Goal: Task Accomplishment & Management: Manage account settings

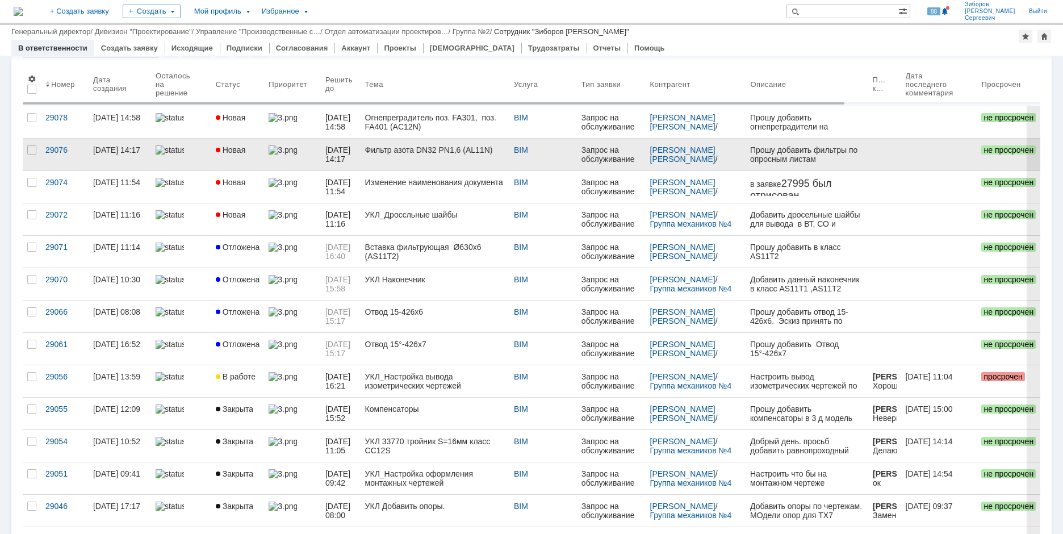
click at [413, 160] on link "Фильтр азота DN32 PN1,6 (AL11N)" at bounding box center [434, 154] width 149 height 32
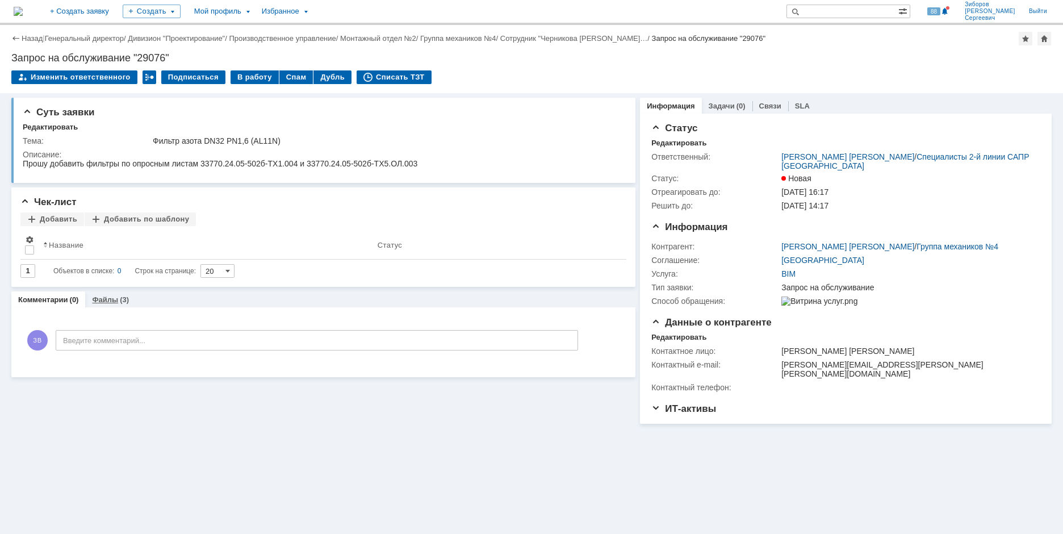
click at [102, 299] on link "Файлы" at bounding box center [105, 299] width 26 height 9
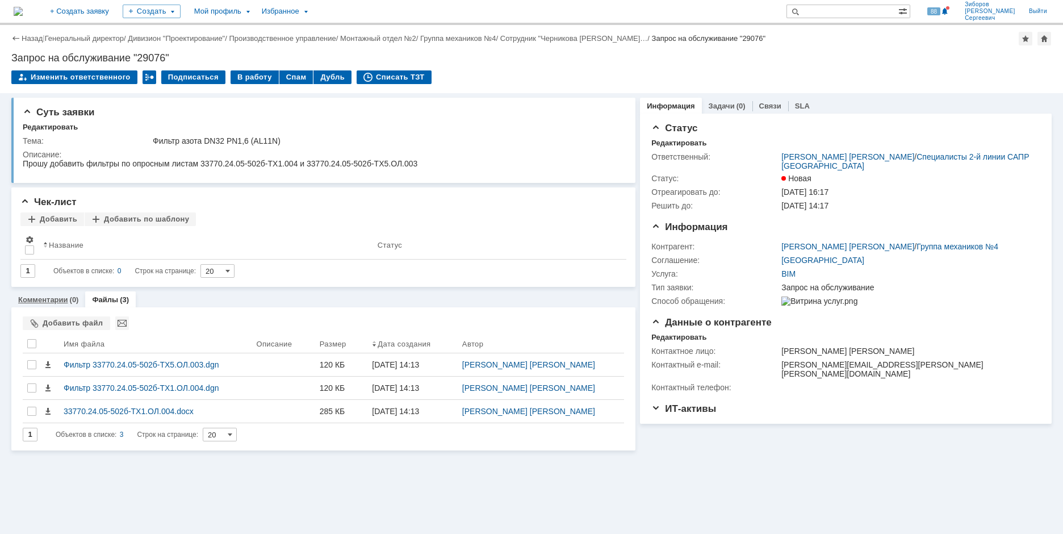
click at [62, 304] on div "Комментарии (0)" at bounding box center [48, 299] width 74 height 16
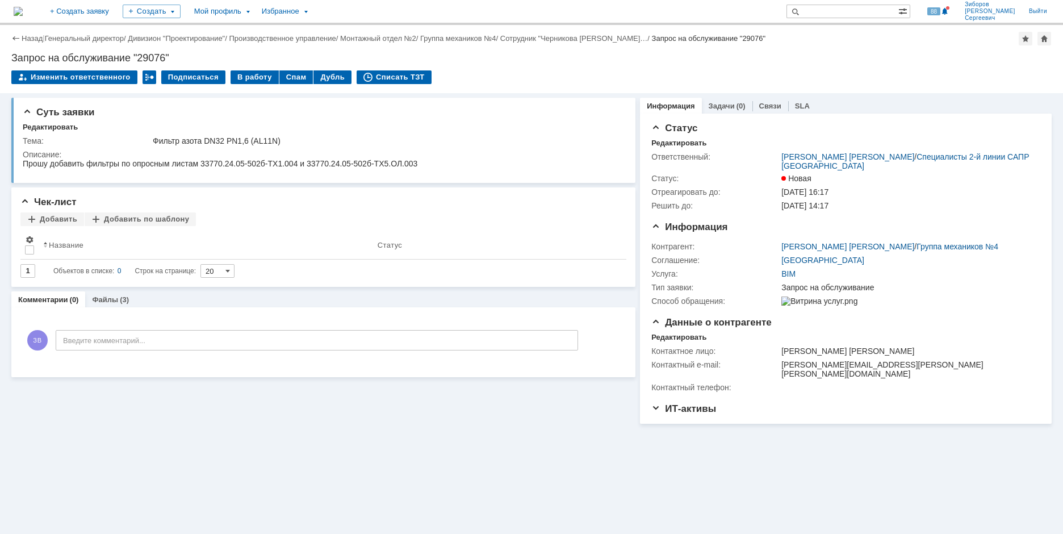
click at [23, 7] on img at bounding box center [18, 11] width 9 height 9
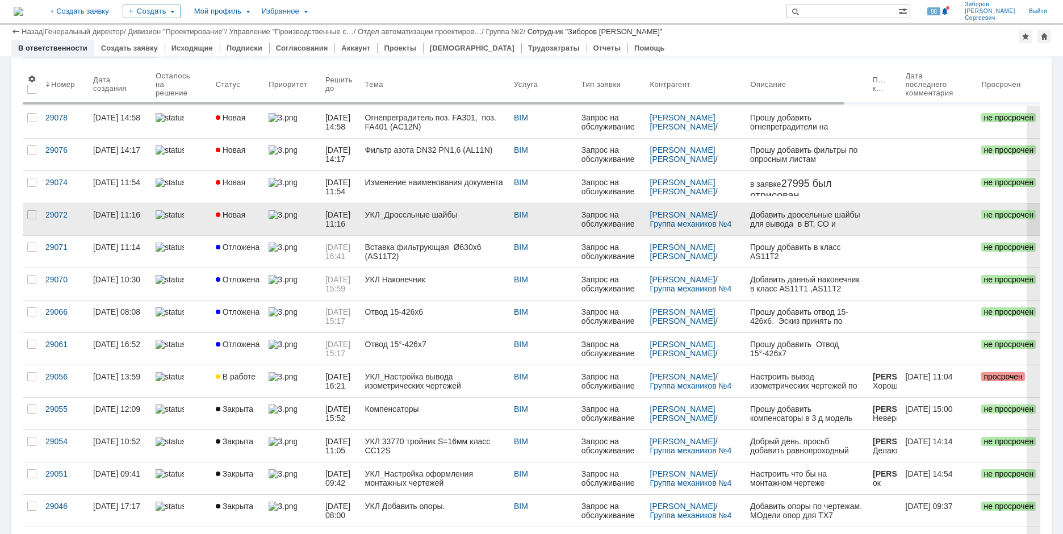
click at [232, 208] on link "Новая" at bounding box center [237, 219] width 53 height 32
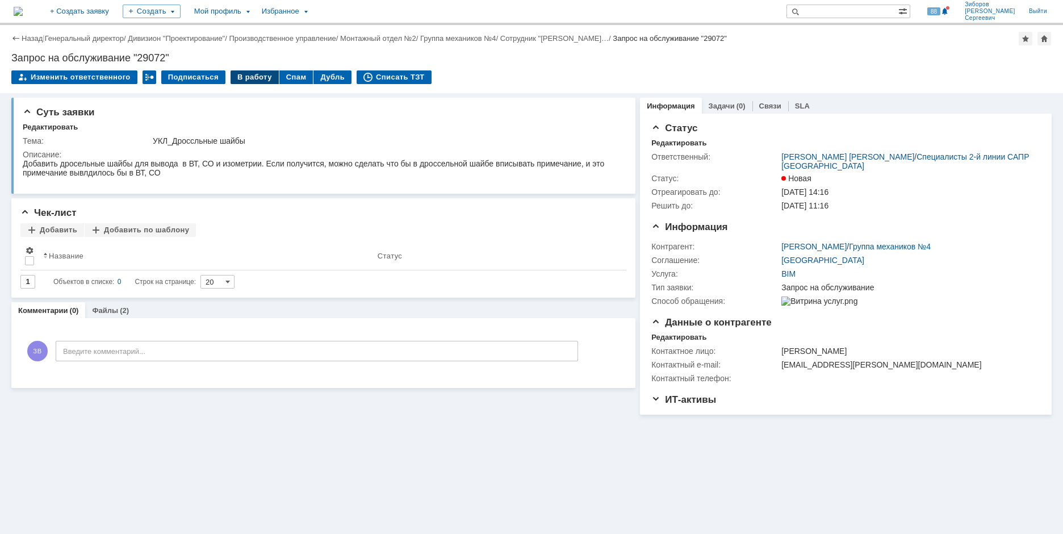
click at [248, 81] on div "В работу" at bounding box center [254, 77] width 48 height 14
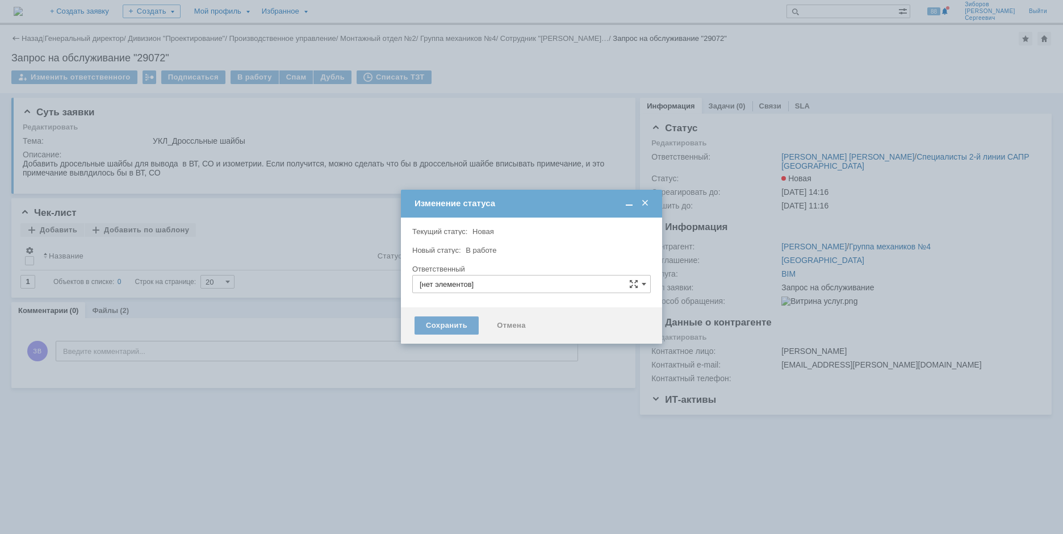
type input "[PERSON_NAME] [PERSON_NAME]"
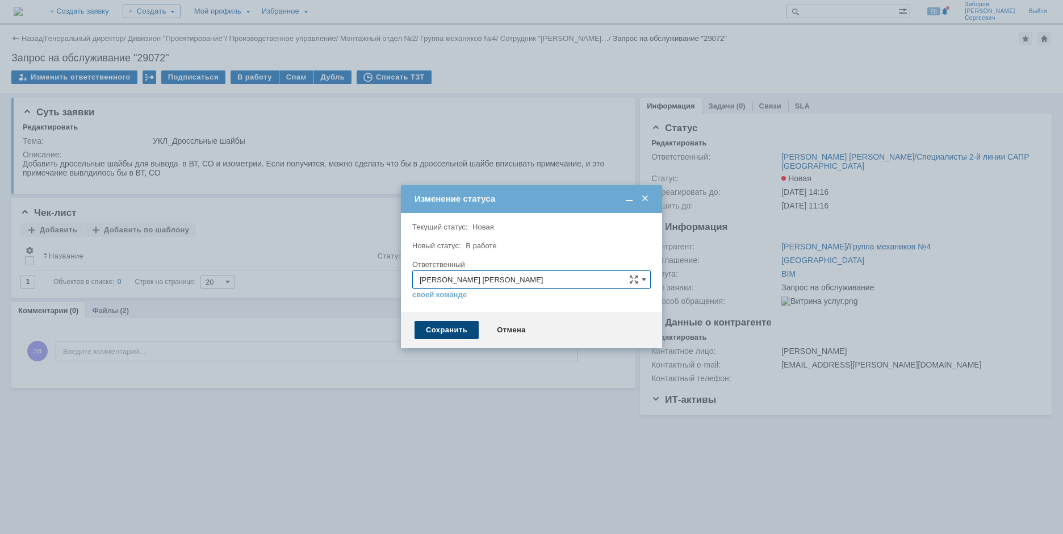
click at [457, 333] on div "Сохранить" at bounding box center [446, 330] width 64 height 18
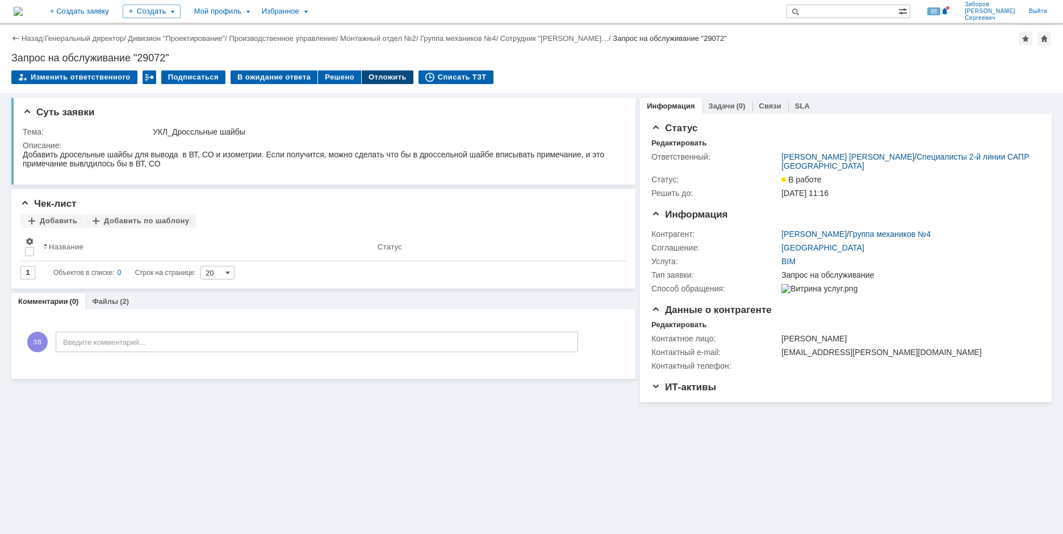
click at [381, 75] on div "Отложить" at bounding box center [388, 77] width 52 height 14
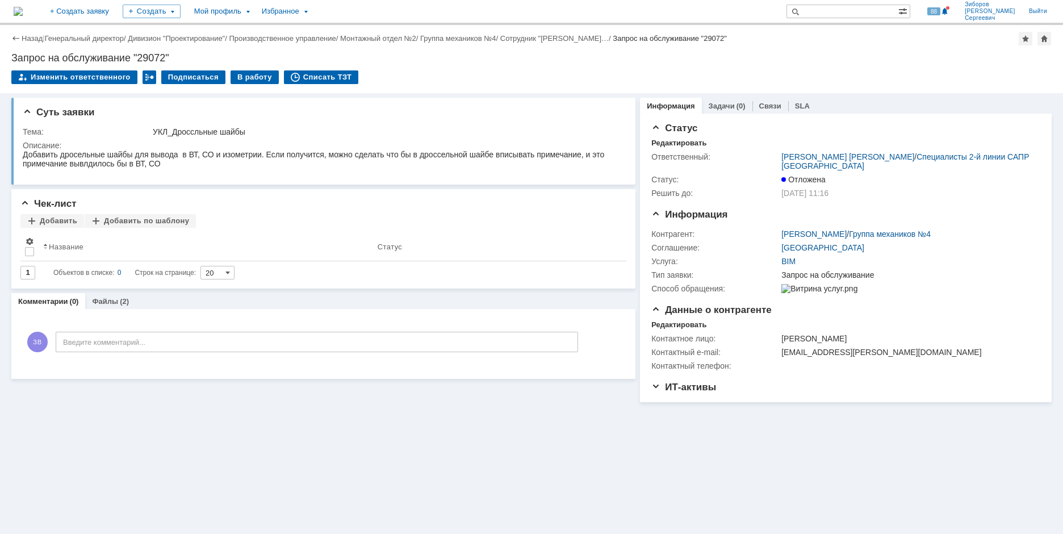
click at [23, 7] on img at bounding box center [18, 11] width 9 height 9
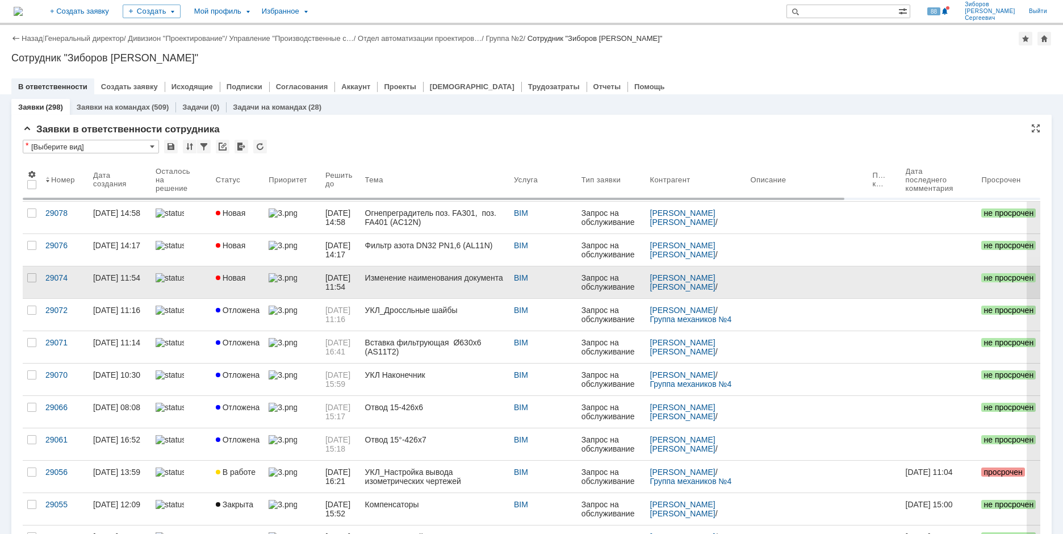
click at [239, 282] on link "Новая" at bounding box center [237, 282] width 53 height 32
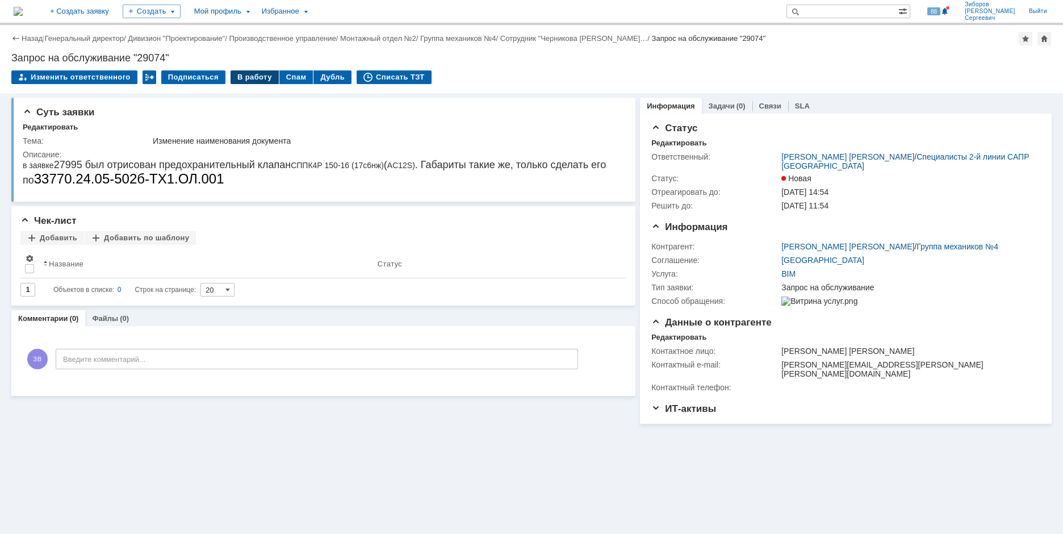
click at [241, 79] on div "В работу" at bounding box center [254, 77] width 48 height 14
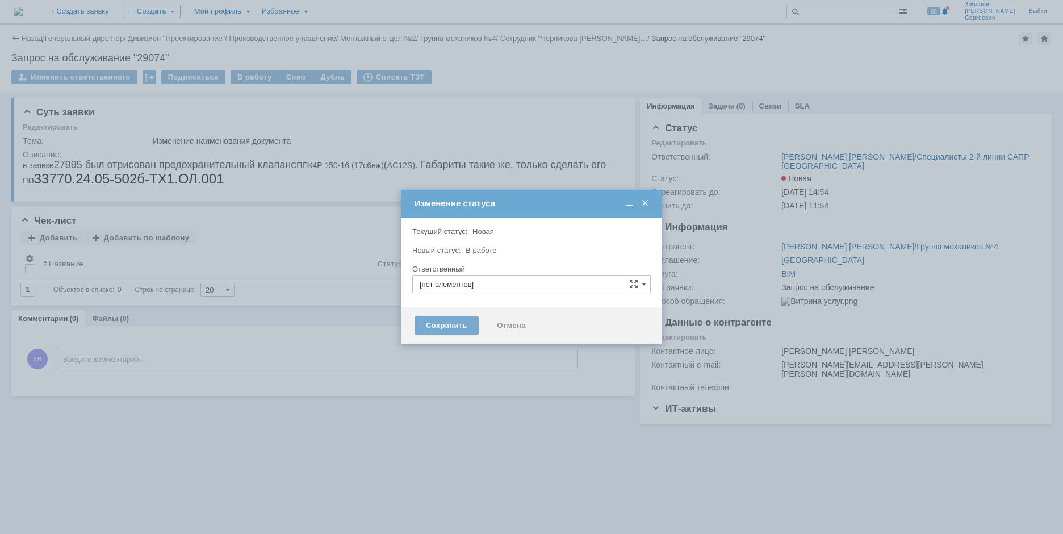
type input "[PERSON_NAME] [PERSON_NAME]"
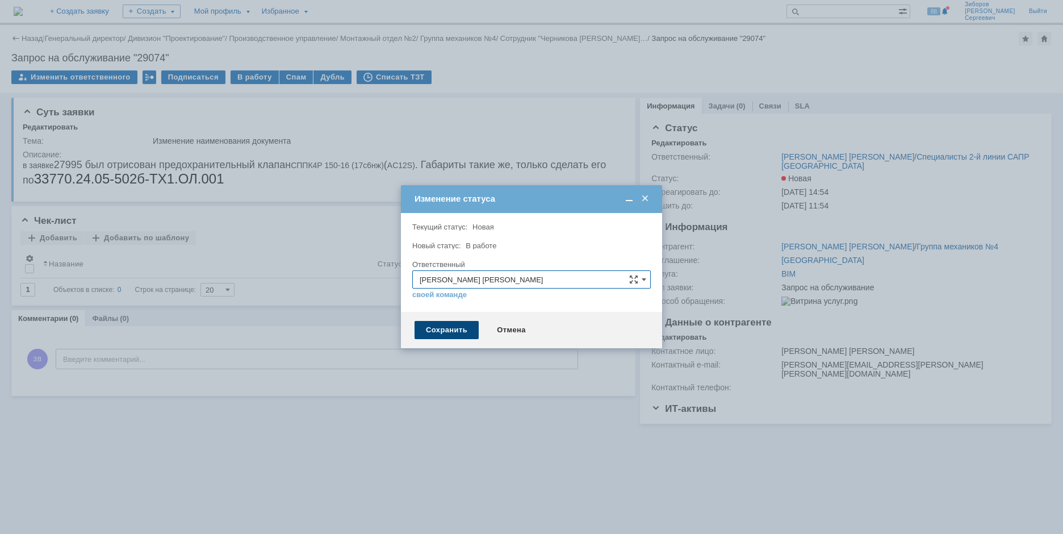
click at [441, 335] on div "Сохранить" at bounding box center [446, 330] width 64 height 18
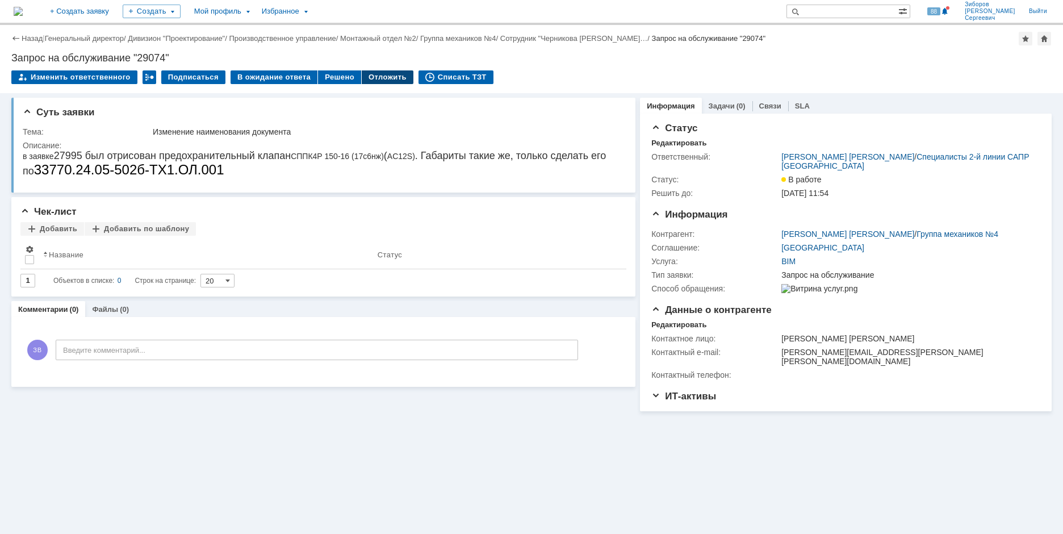
click at [380, 76] on div "Отложить" at bounding box center [388, 77] width 52 height 14
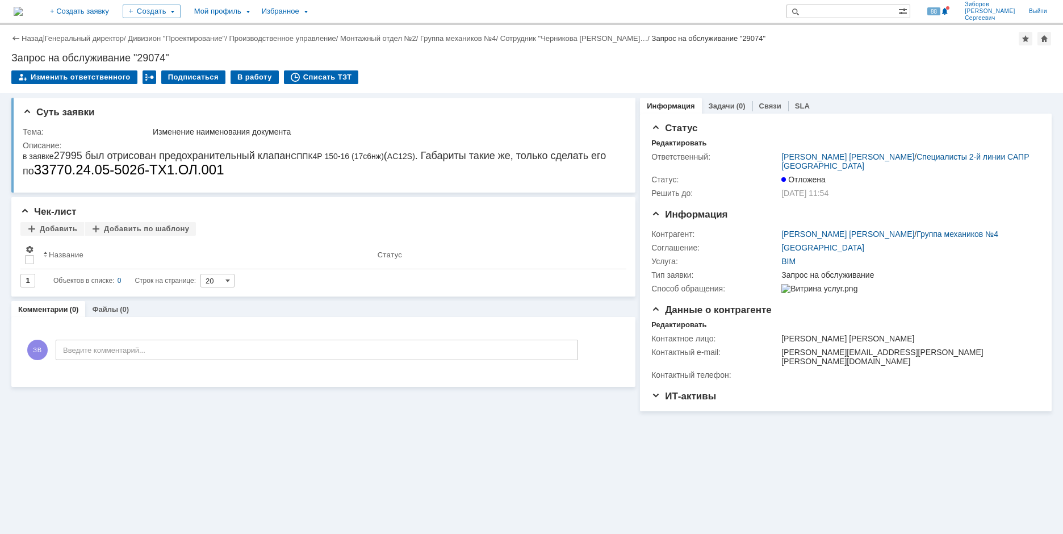
click at [23, 13] on img at bounding box center [18, 11] width 9 height 9
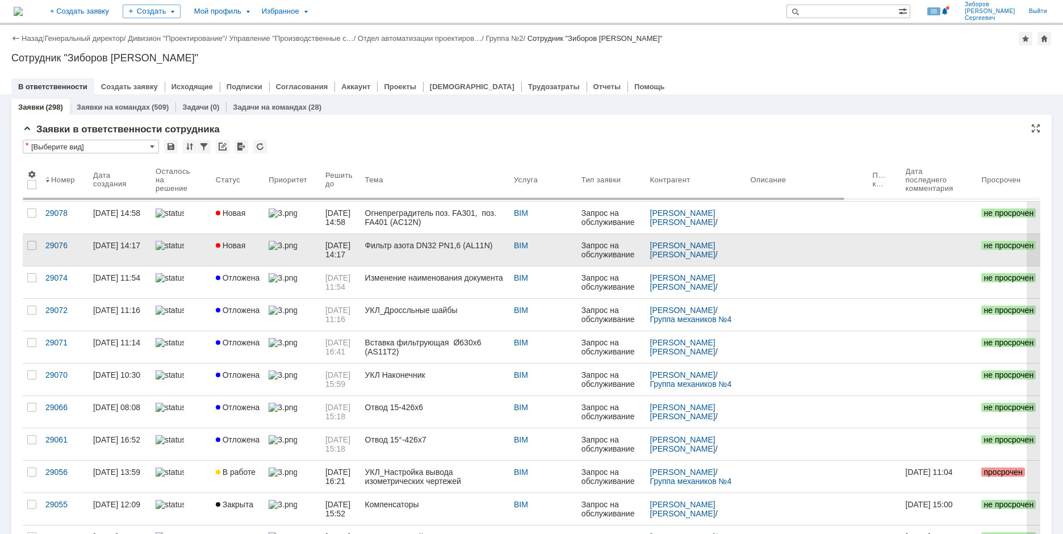
click at [240, 241] on span "Новая" at bounding box center [231, 245] width 30 height 9
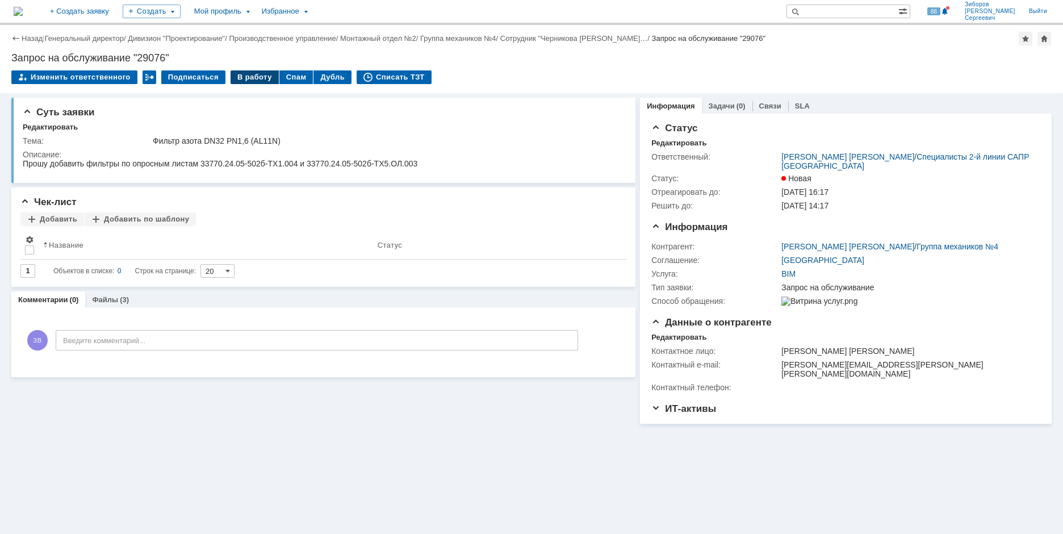
click at [247, 72] on div "В работу" at bounding box center [254, 77] width 48 height 14
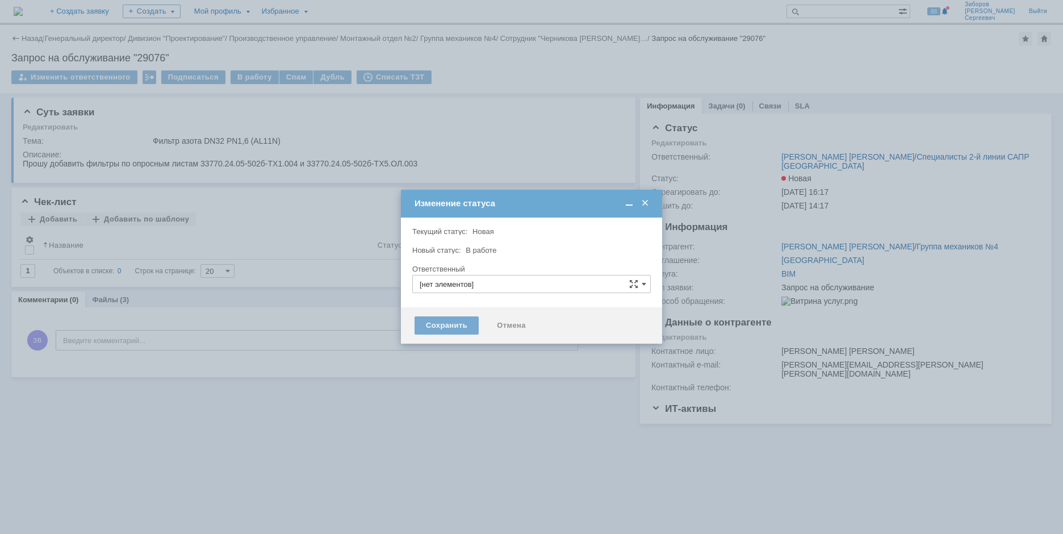
type input "[PERSON_NAME] [PERSON_NAME]"
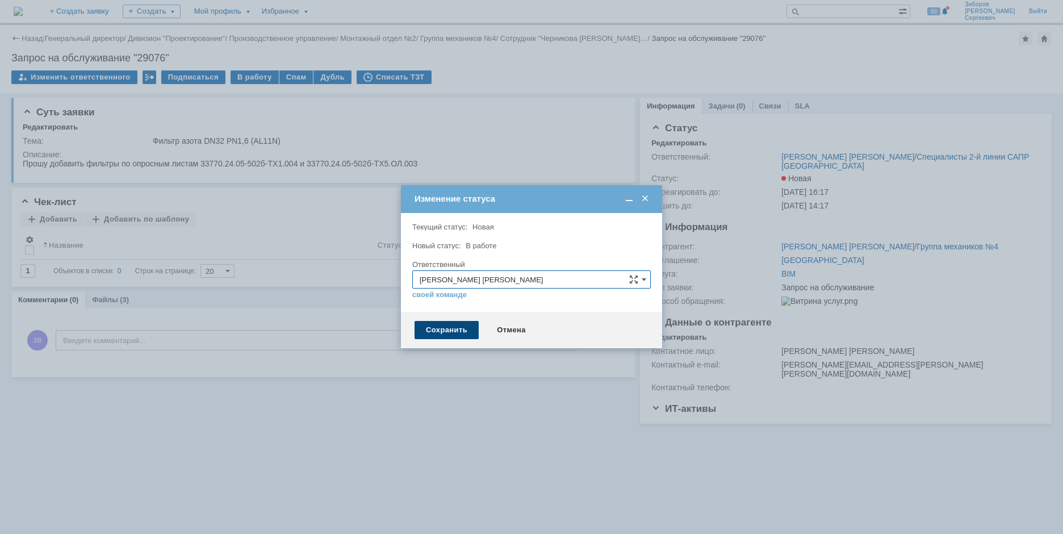
click at [439, 337] on div "Сохранить" at bounding box center [446, 330] width 64 height 18
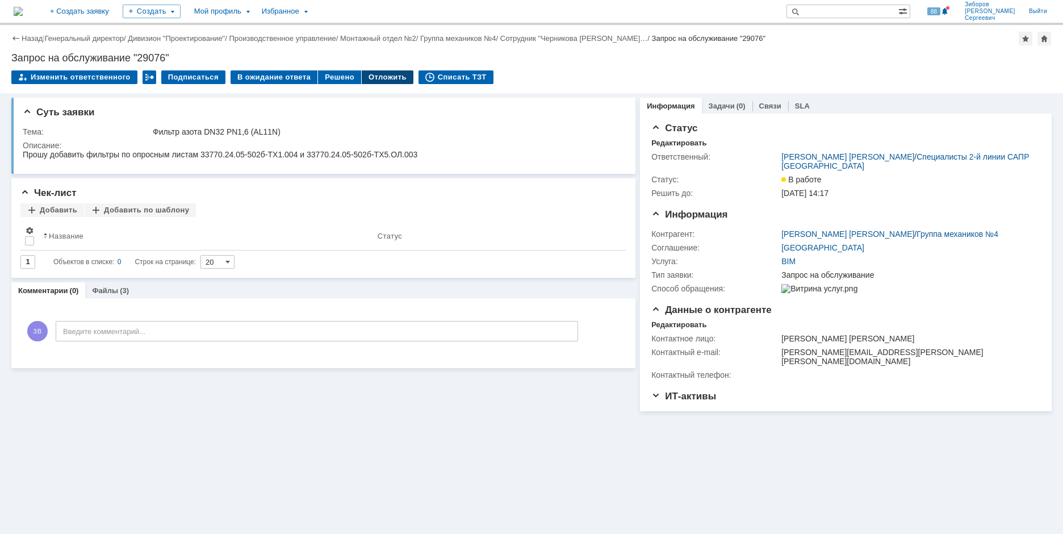
click at [374, 72] on div "Отложить" at bounding box center [388, 77] width 52 height 14
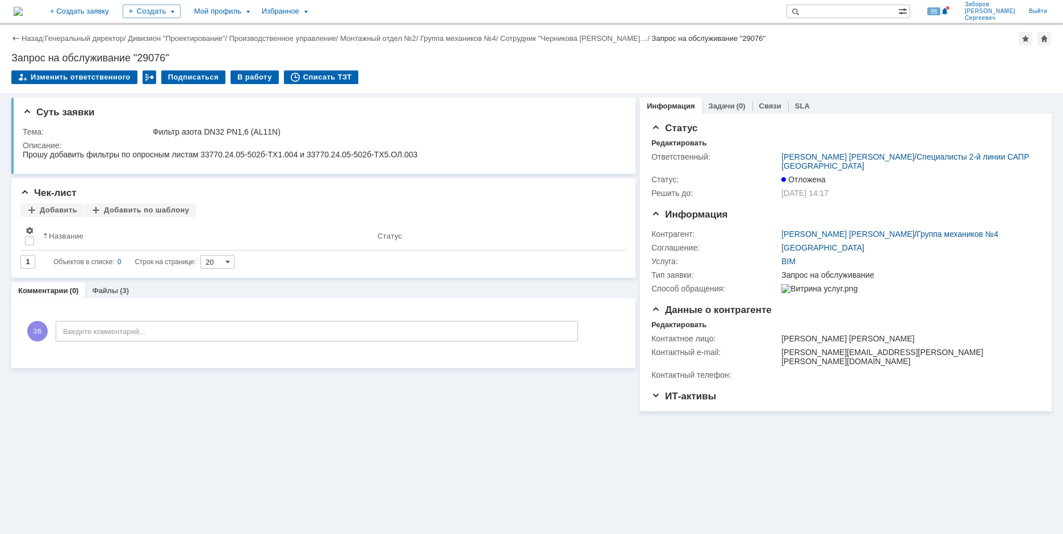
click at [23, 12] on img at bounding box center [18, 11] width 9 height 9
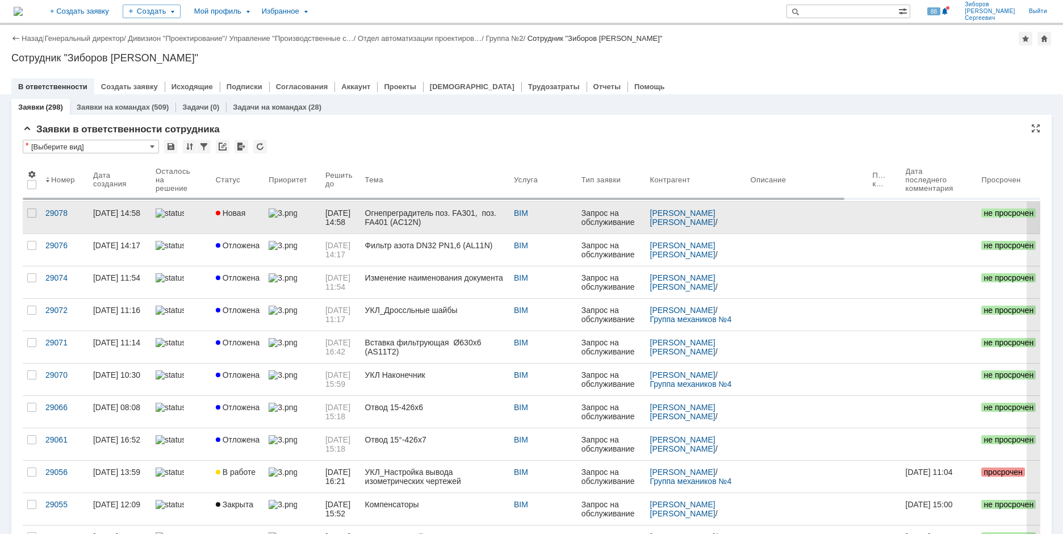
click at [253, 219] on link "Новая" at bounding box center [237, 218] width 53 height 32
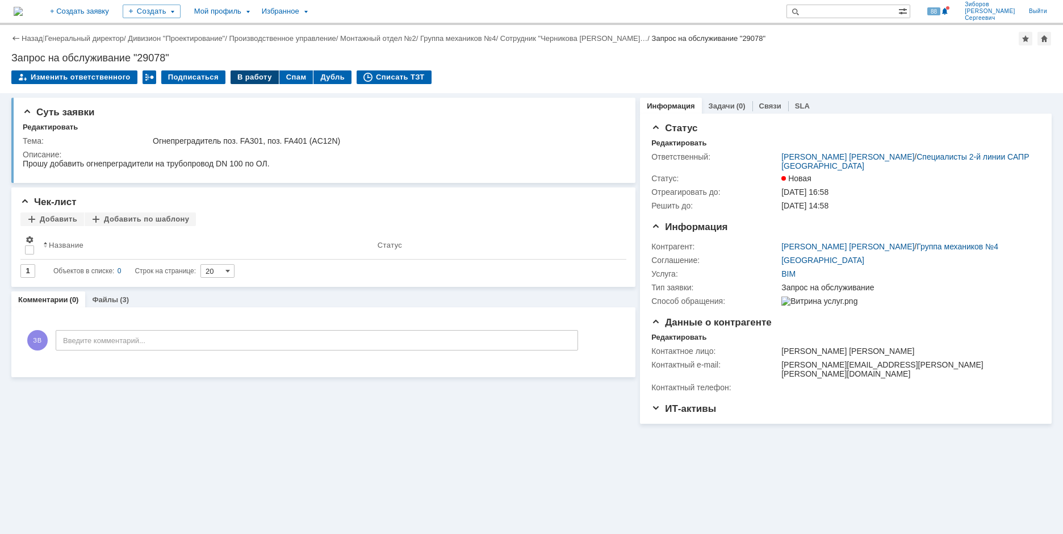
click at [246, 81] on div "В работу" at bounding box center [254, 77] width 48 height 14
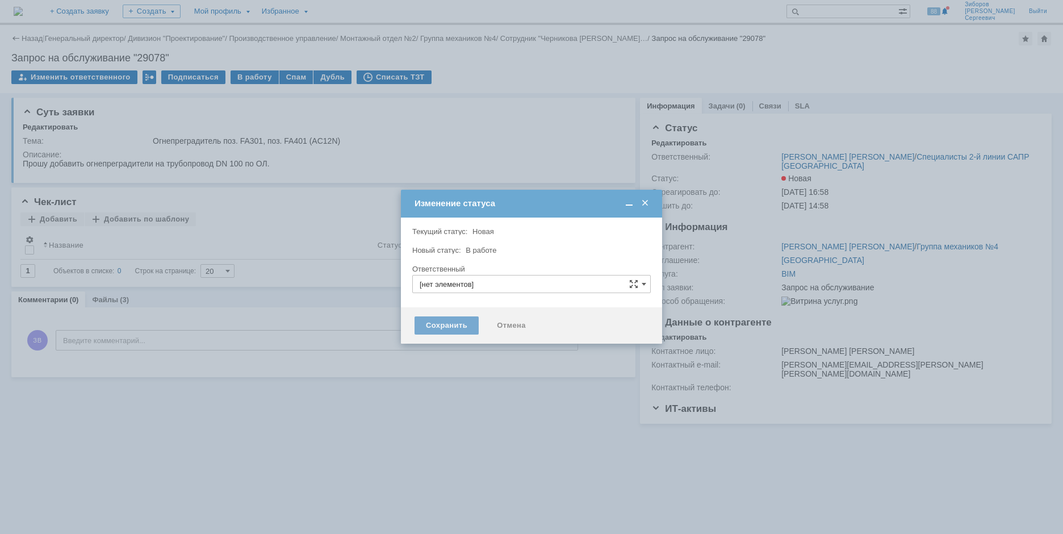
type input "[PERSON_NAME] [PERSON_NAME]"
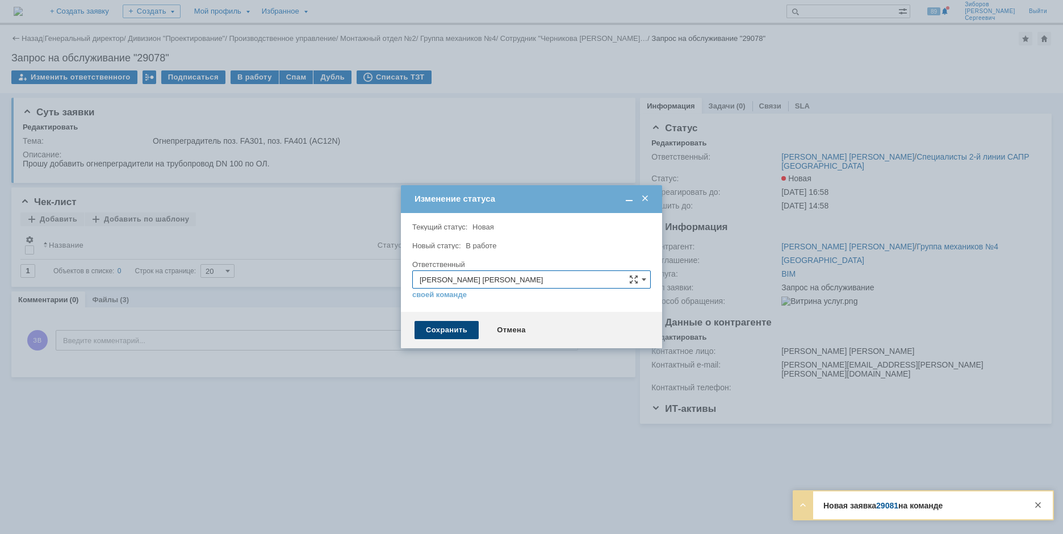
click at [446, 332] on div "Сохранить" at bounding box center [446, 330] width 64 height 18
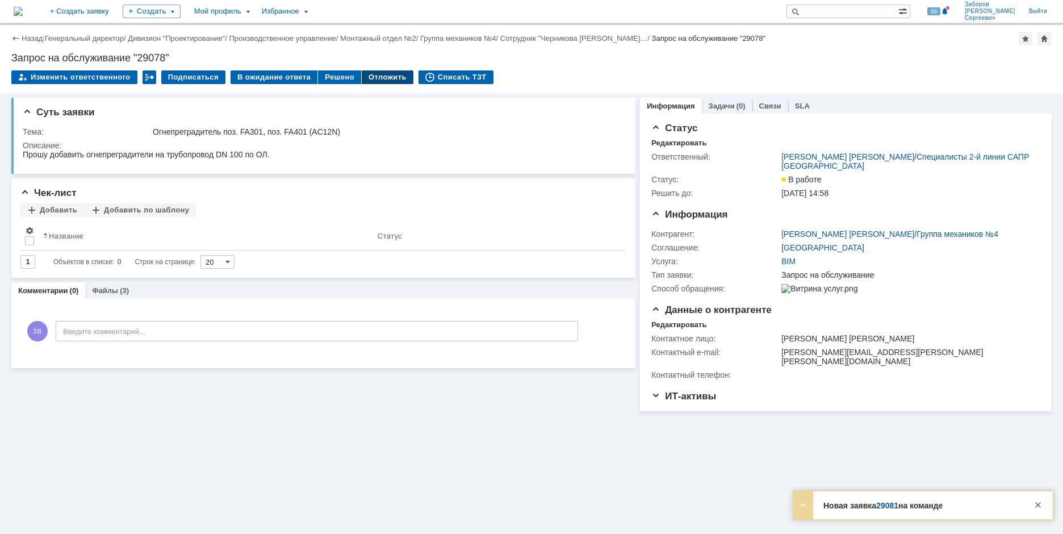
click at [384, 78] on div "Отложить" at bounding box center [388, 77] width 52 height 14
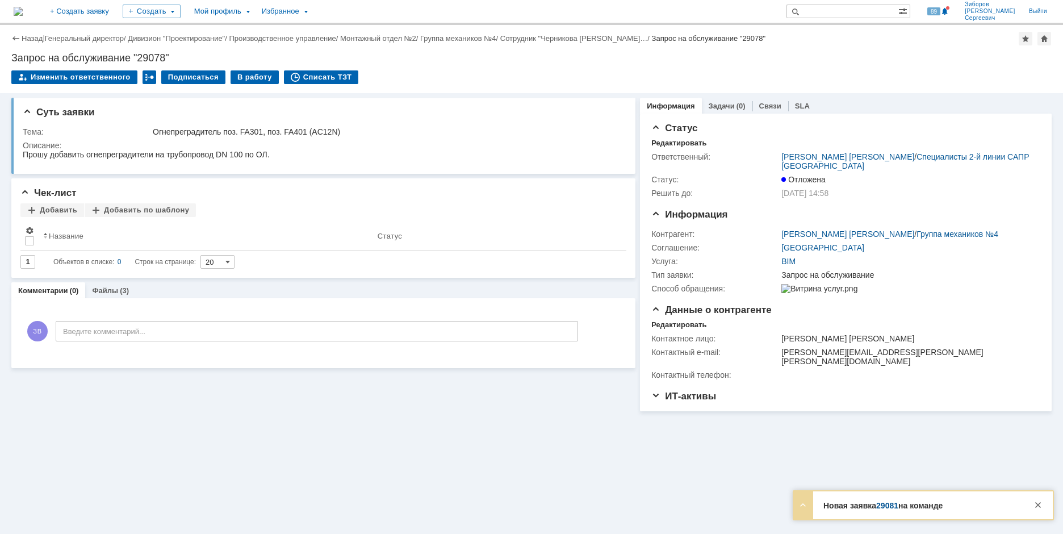
click at [23, 8] on img at bounding box center [18, 11] width 9 height 9
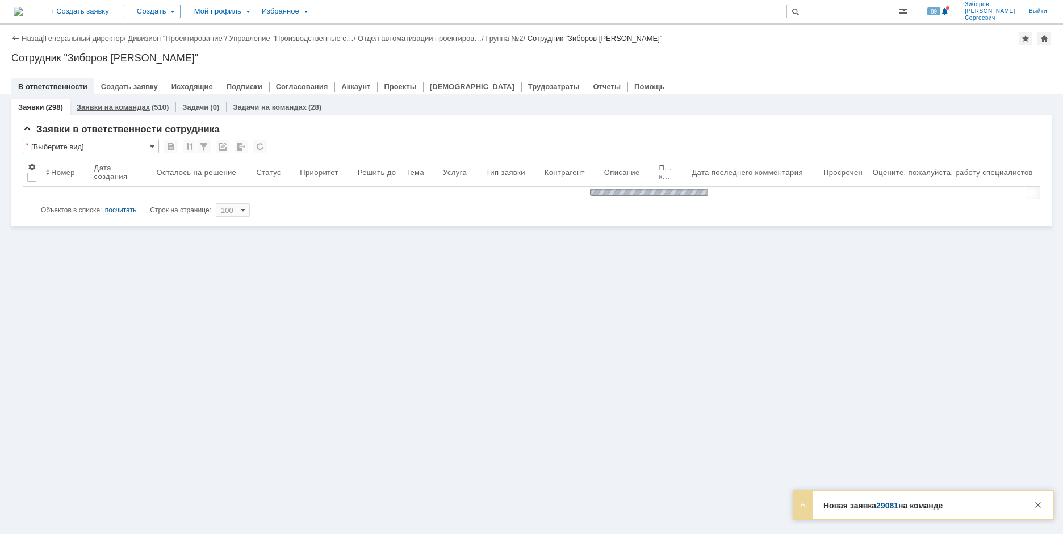
click at [139, 106] on link "Заявки на командах" at bounding box center [113, 107] width 73 height 9
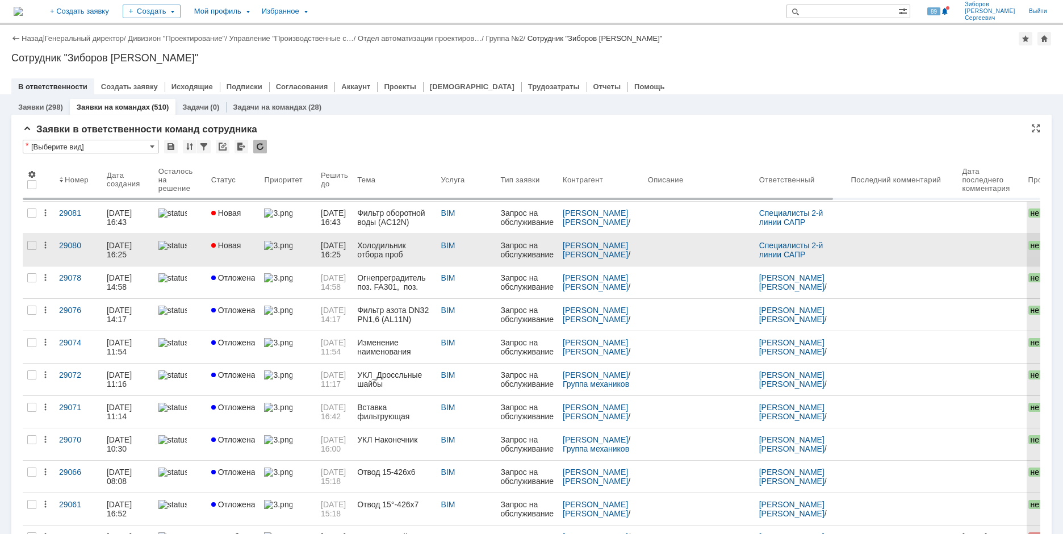
click at [237, 247] on span "Новая" at bounding box center [226, 245] width 30 height 9
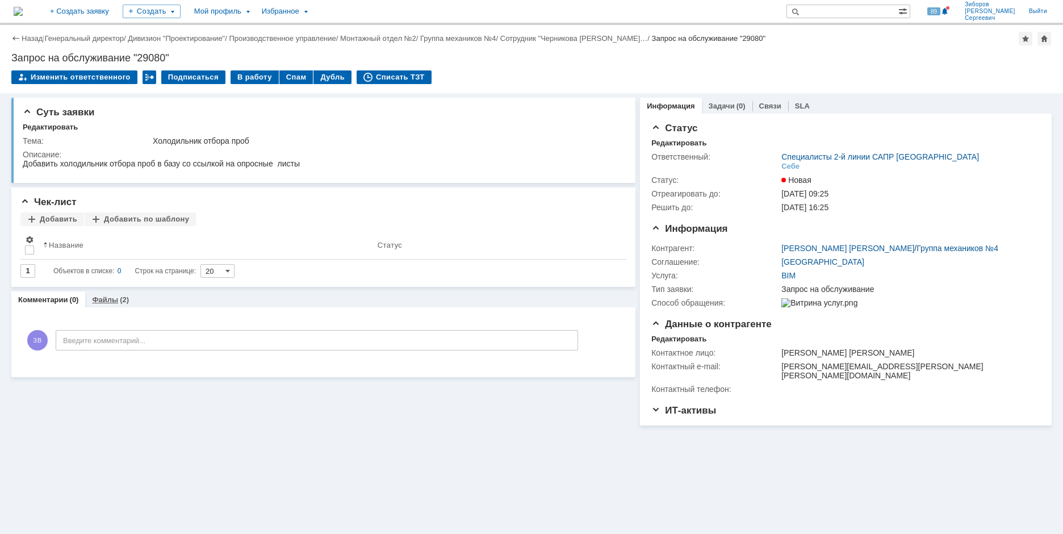
click at [108, 300] on link "Файлы" at bounding box center [105, 299] width 26 height 9
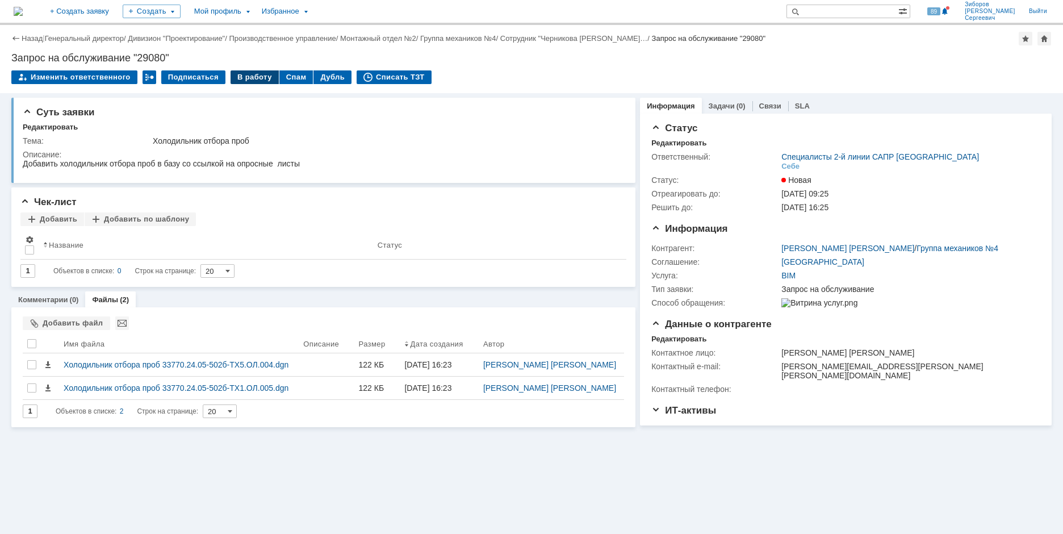
click at [253, 80] on div "В работу" at bounding box center [254, 77] width 48 height 14
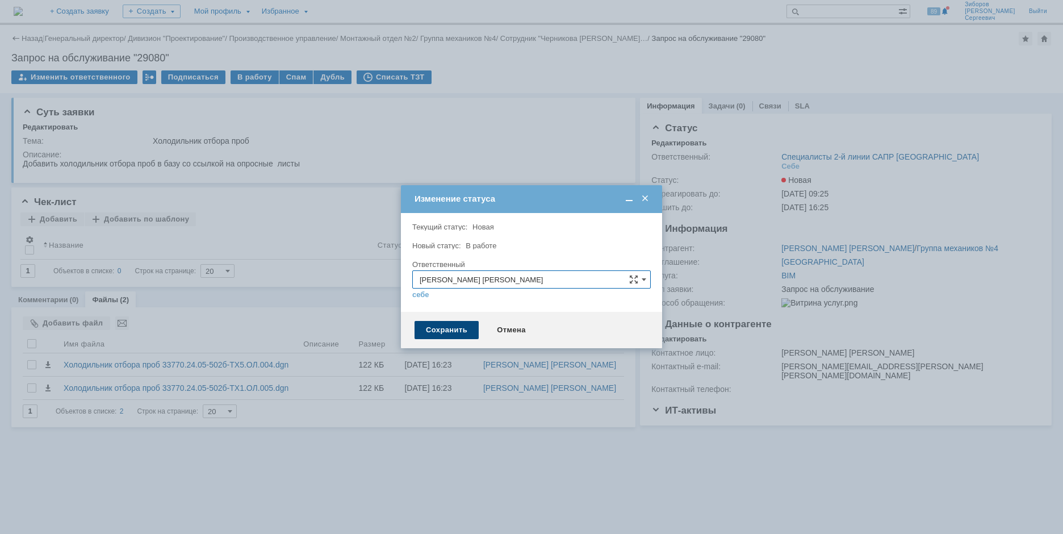
click at [442, 333] on div "Сохранить" at bounding box center [446, 330] width 64 height 18
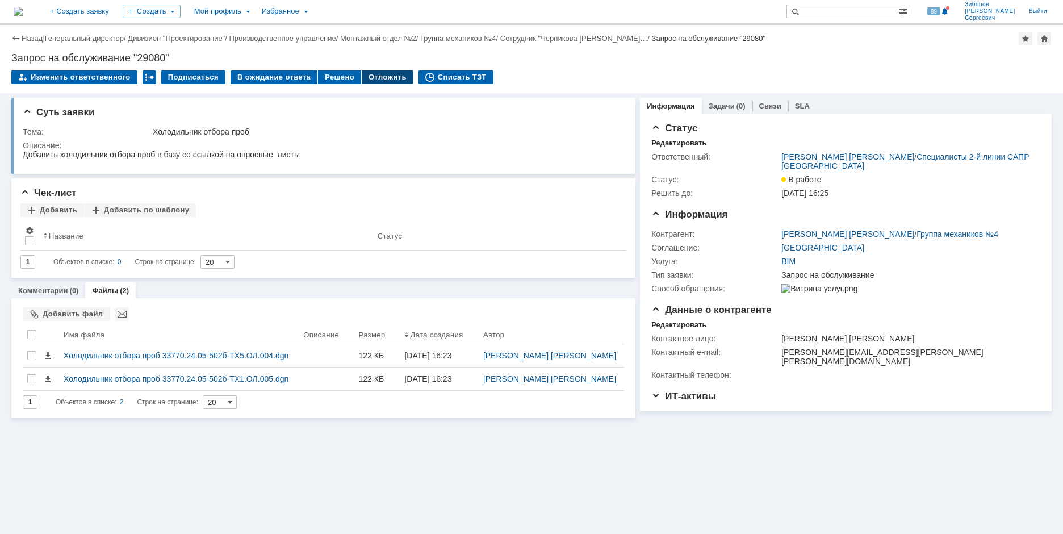
click at [381, 81] on div "Отложить" at bounding box center [388, 77] width 52 height 14
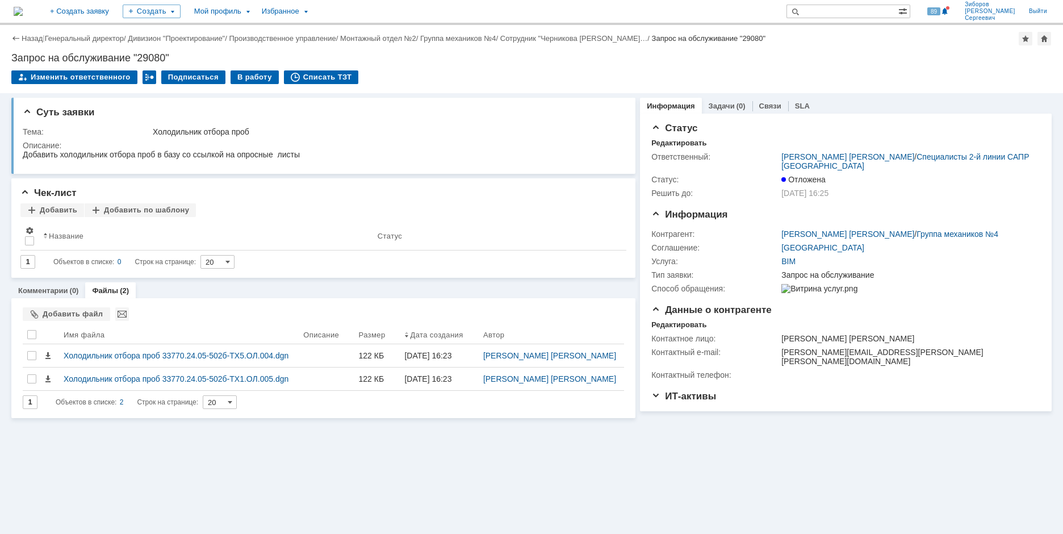
click at [23, 8] on img at bounding box center [18, 11] width 9 height 9
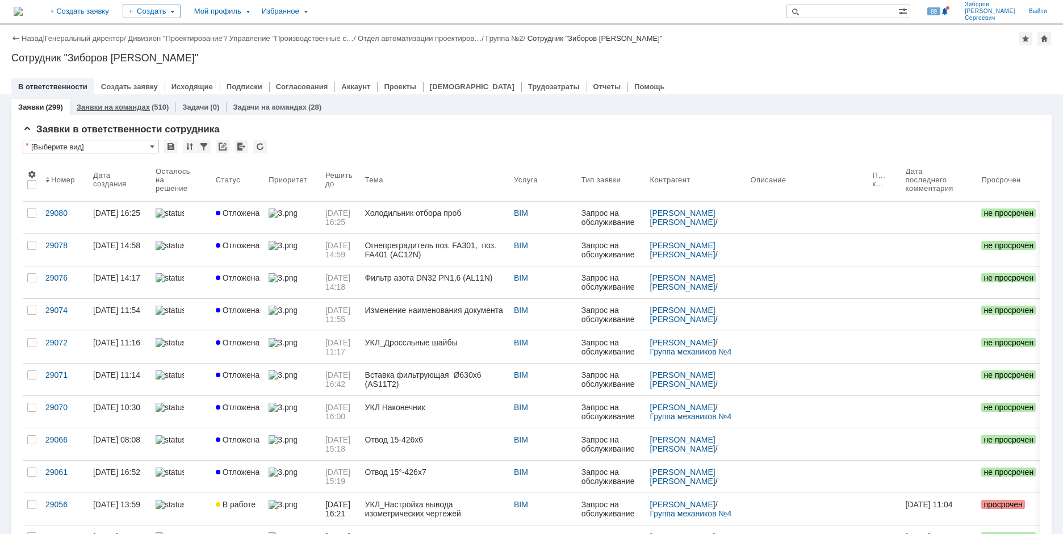
click at [127, 104] on link "Заявки на командах" at bounding box center [113, 107] width 73 height 9
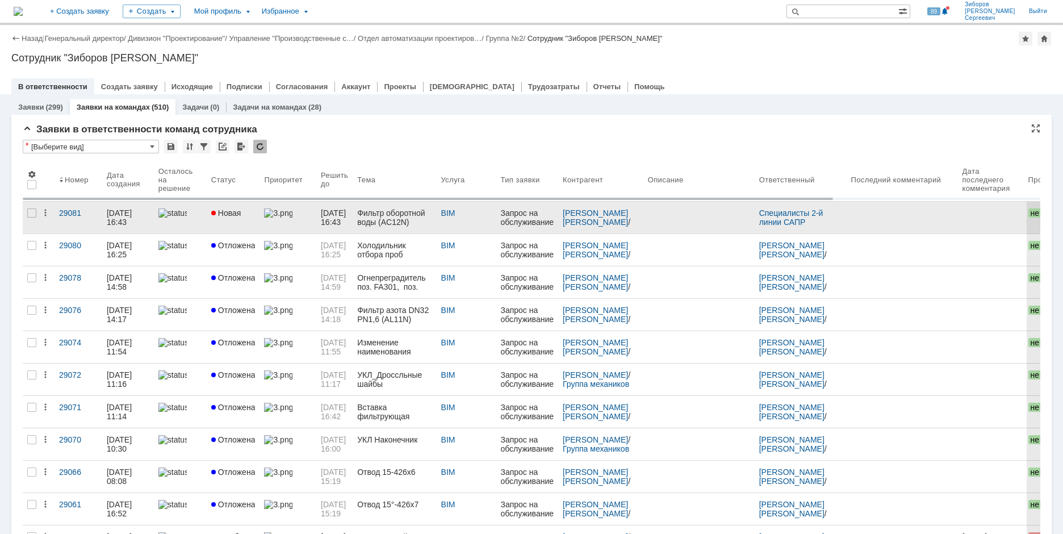
click at [238, 212] on span "Новая" at bounding box center [226, 212] width 30 height 9
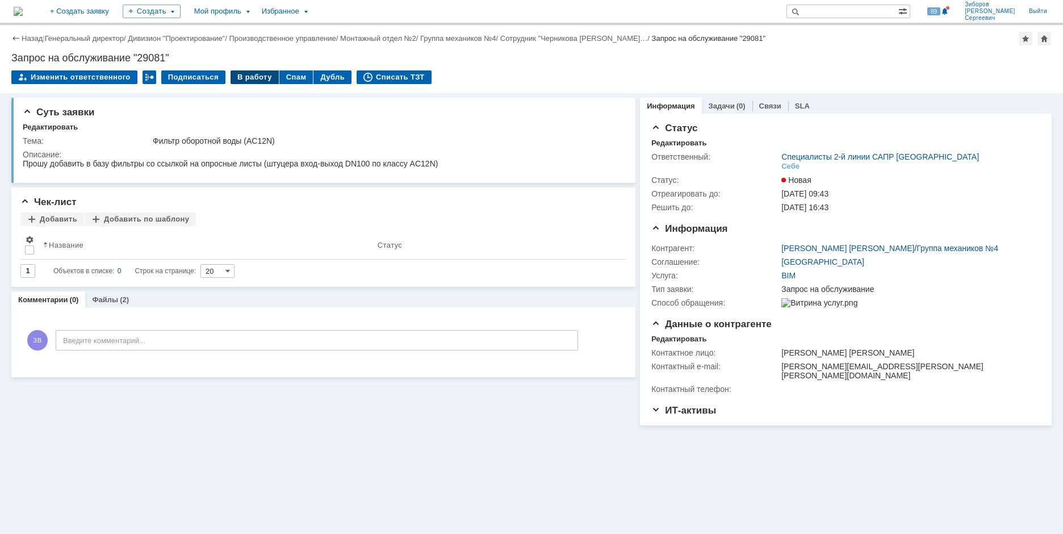
click at [249, 78] on div "В работу" at bounding box center [254, 77] width 48 height 14
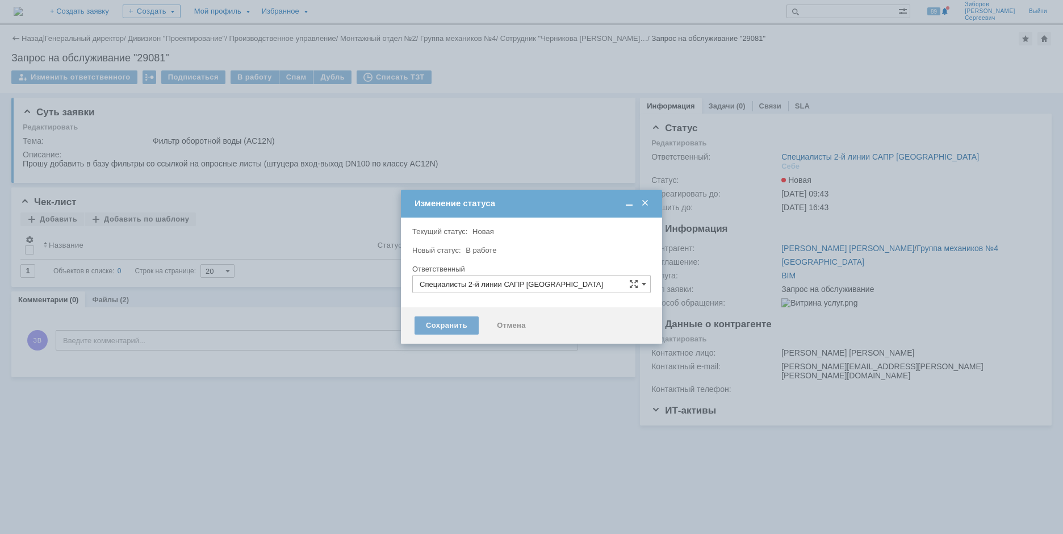
type input "[PERSON_NAME] [PERSON_NAME]"
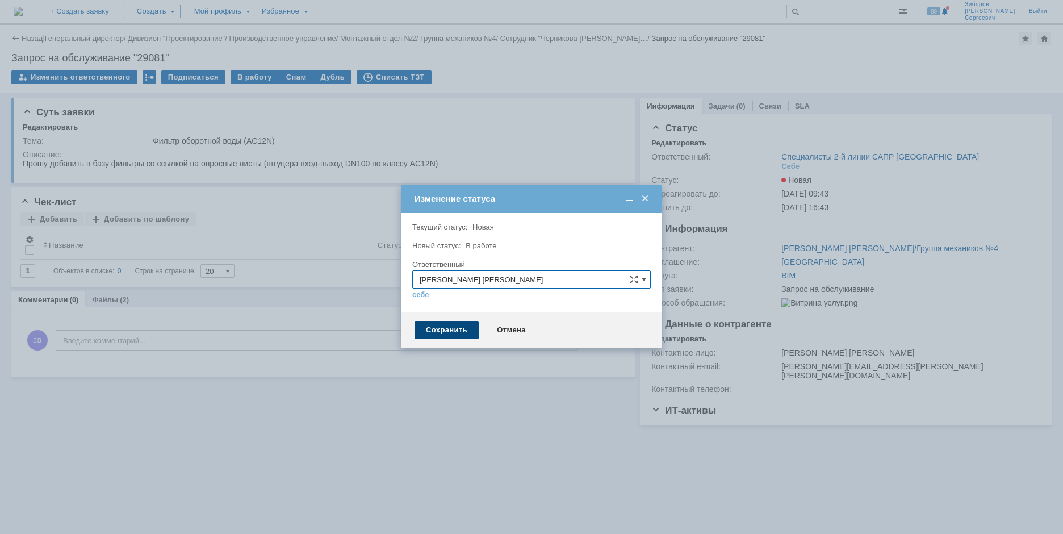
click at [463, 331] on div "Сохранить" at bounding box center [446, 330] width 64 height 18
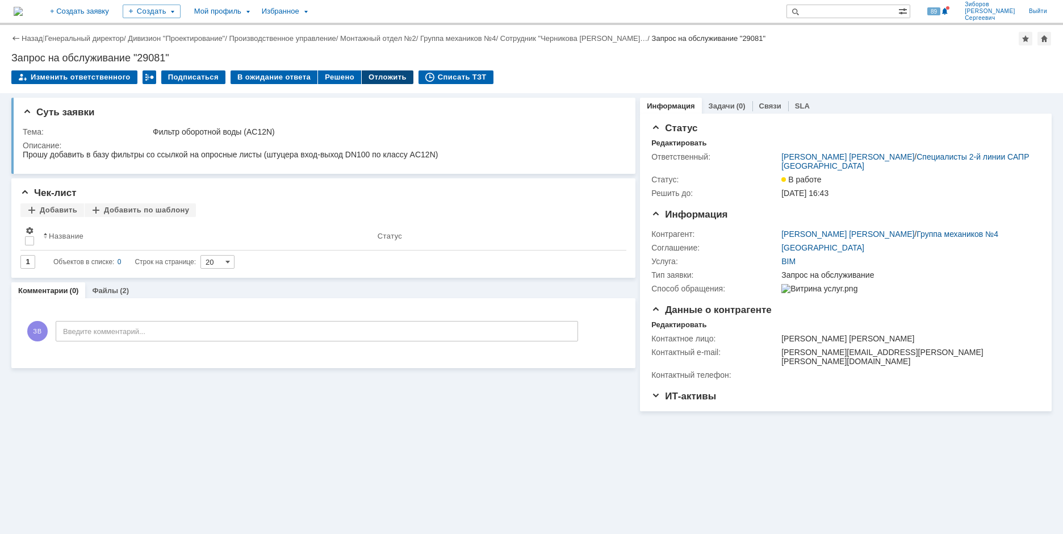
click at [371, 77] on div "Отложить" at bounding box center [388, 77] width 52 height 14
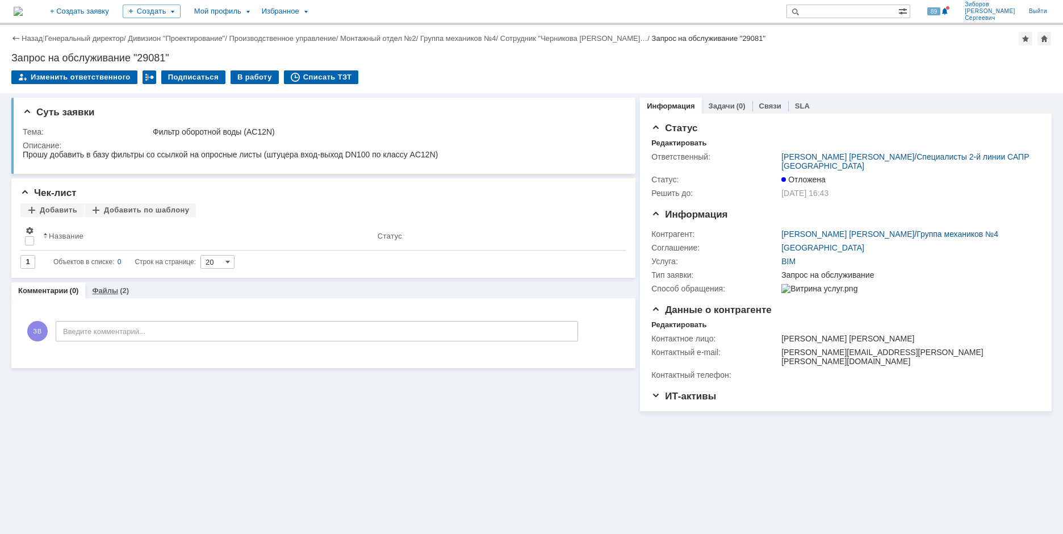
click at [107, 293] on link "Файлы" at bounding box center [105, 290] width 26 height 9
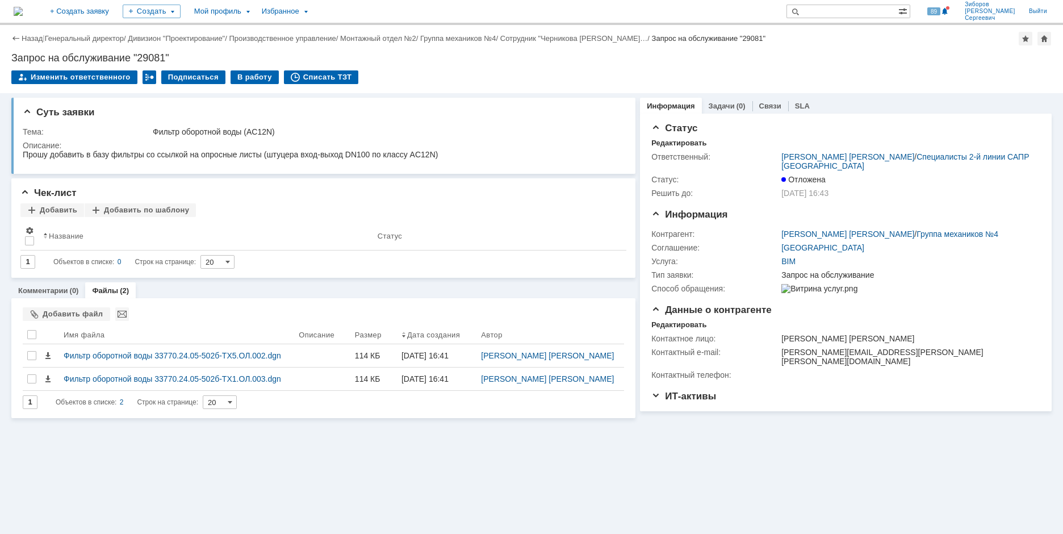
click at [23, 9] on img at bounding box center [18, 11] width 9 height 9
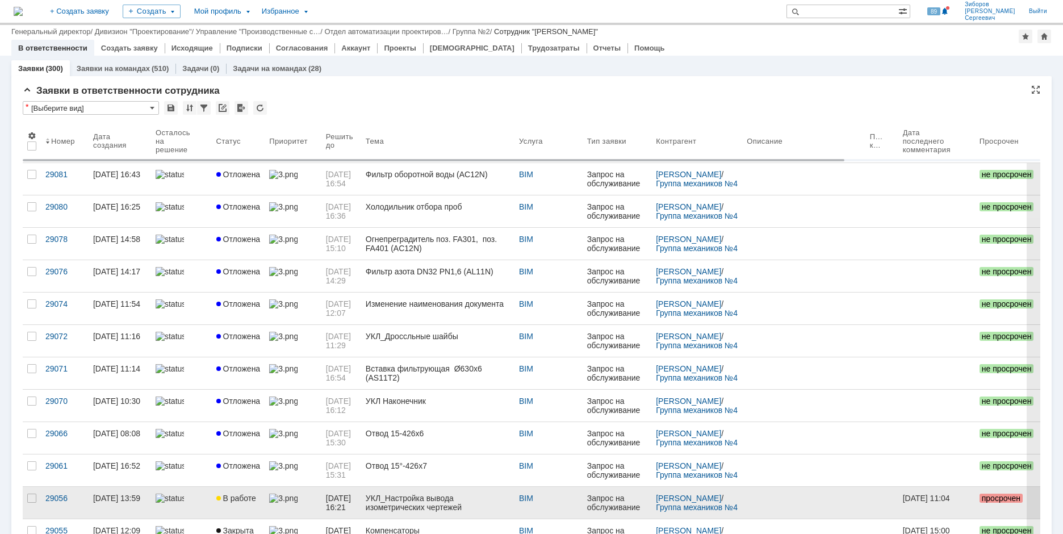
click at [244, 493] on span "В работе" at bounding box center [236, 497] width 40 height 9
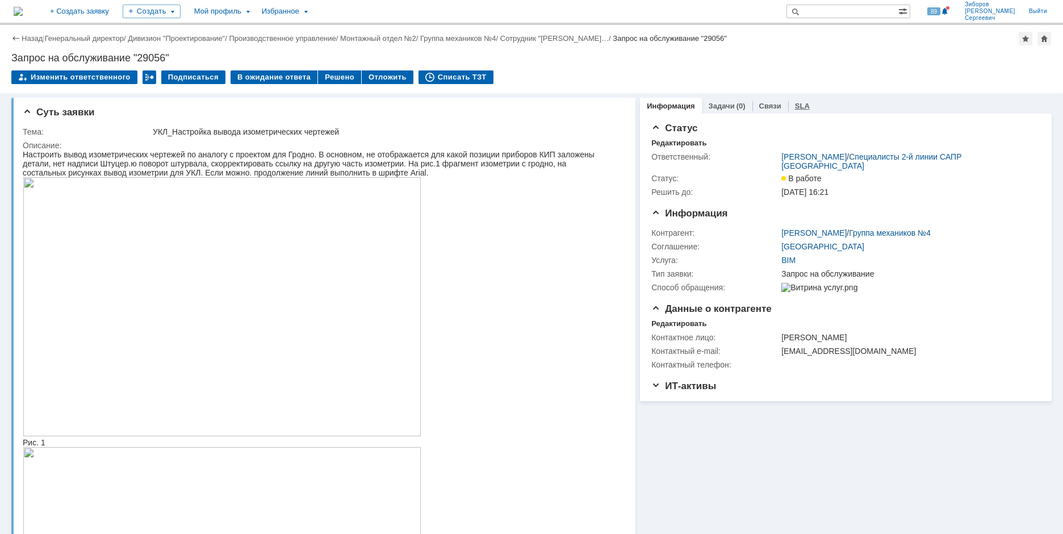
click at [795, 107] on link "SLA" at bounding box center [802, 106] width 15 height 9
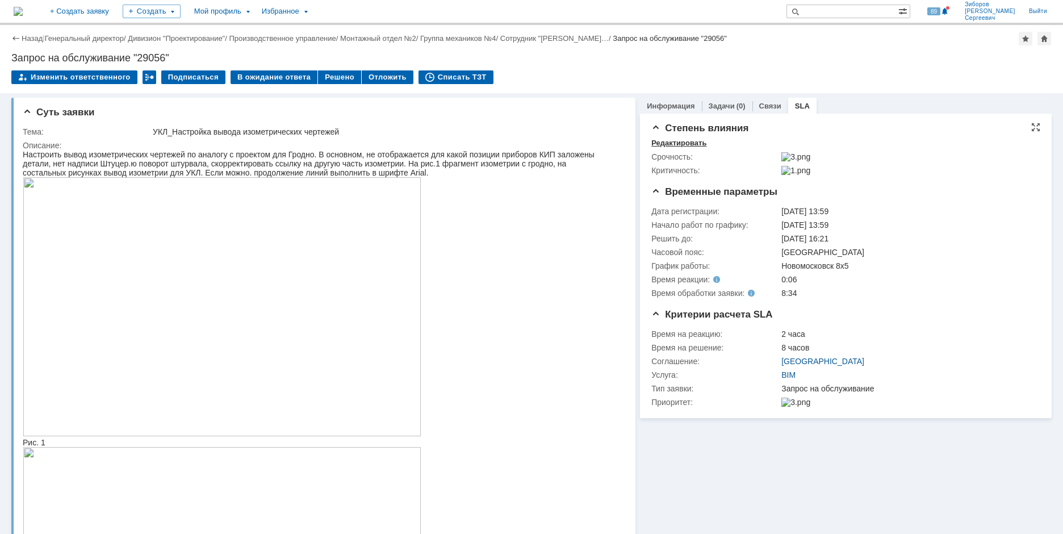
click at [677, 140] on div "Редактировать" at bounding box center [678, 142] width 55 height 9
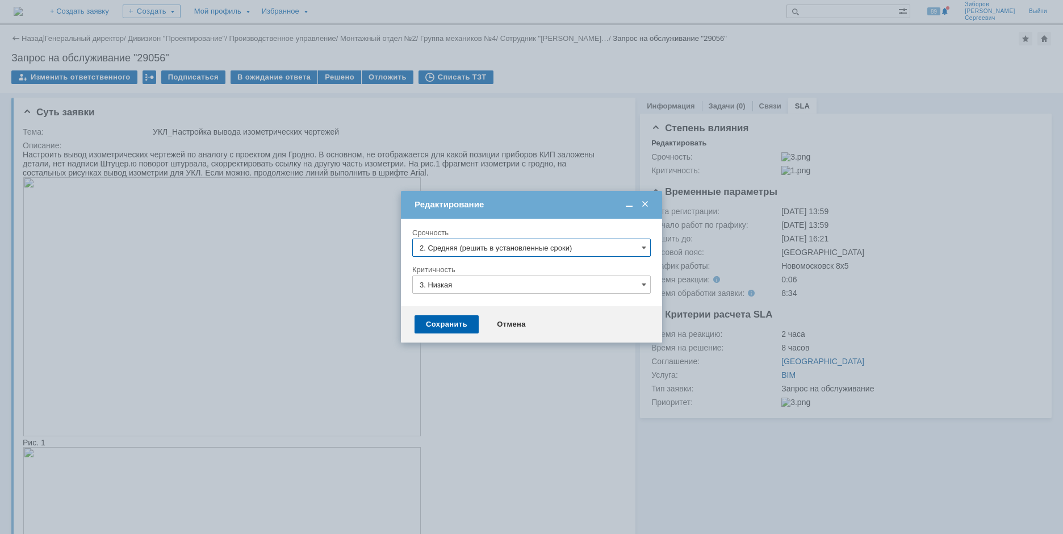
click at [517, 244] on input "2. Средняя (решить в установленные сроки)" at bounding box center [531, 247] width 238 height 18
click at [458, 266] on span "[не указано]" at bounding box center [531, 268] width 224 height 9
type input "[не указано]"
click at [440, 321] on div "Сохранить" at bounding box center [446, 324] width 64 height 18
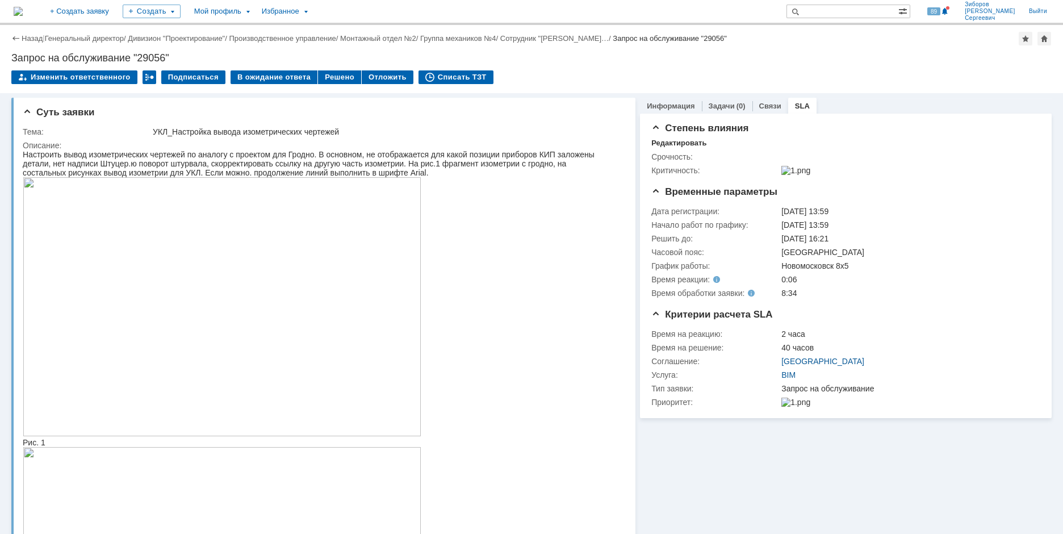
click at [23, 10] on img at bounding box center [18, 11] width 9 height 9
